Goal: Navigation & Orientation: Find specific page/section

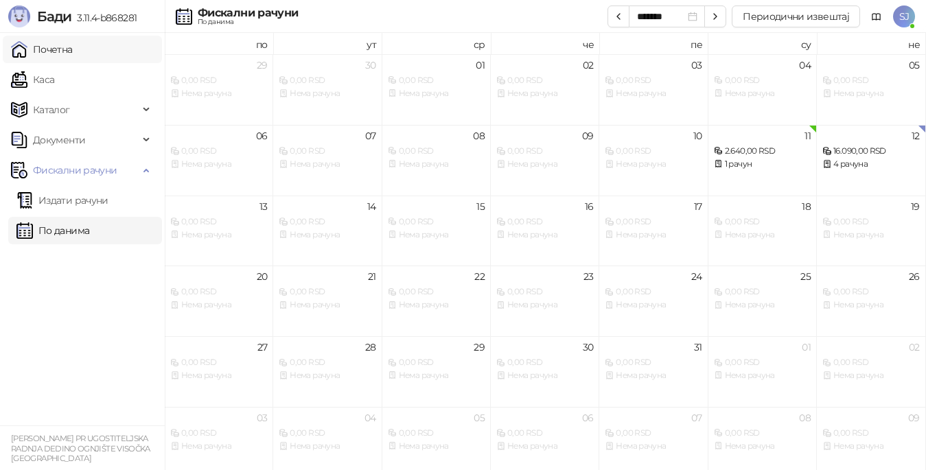
click at [42, 45] on link "Почетна" at bounding box center [42, 49] width 62 height 27
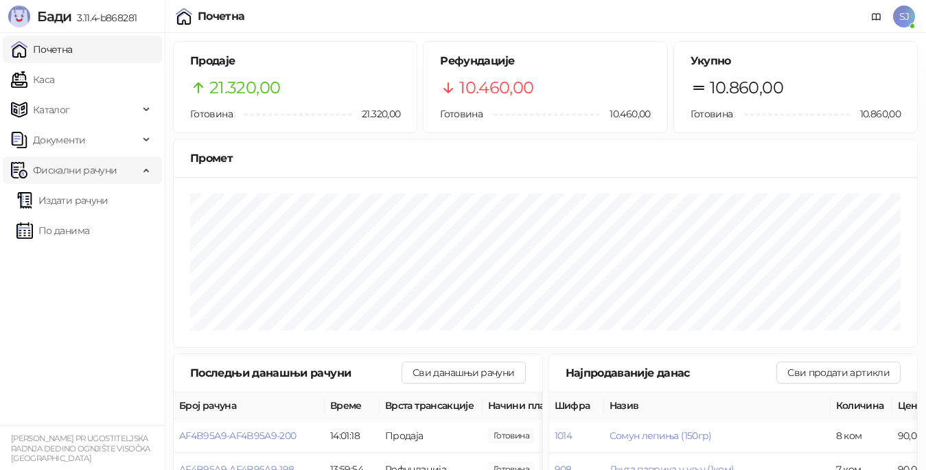
click at [60, 163] on span "Фискални рачуни" at bounding box center [75, 170] width 84 height 27
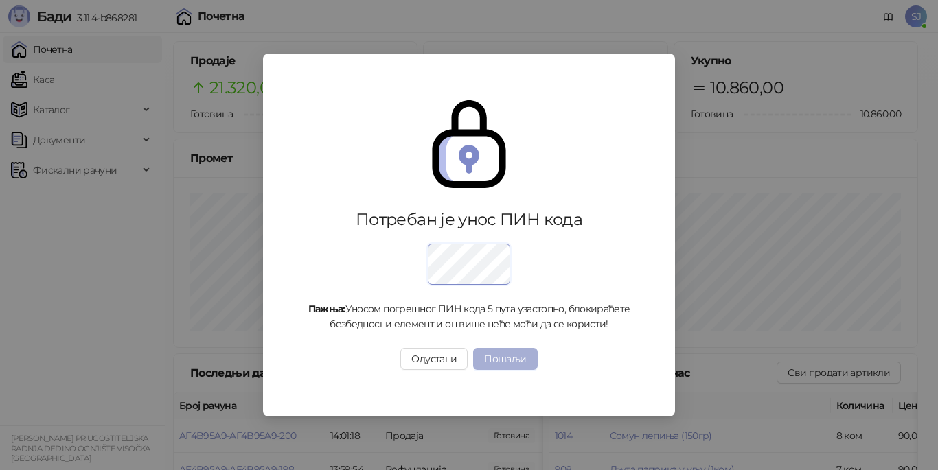
click at [506, 353] on button "Пошаљи" at bounding box center [505, 359] width 64 height 22
